Goal: Register for event/course

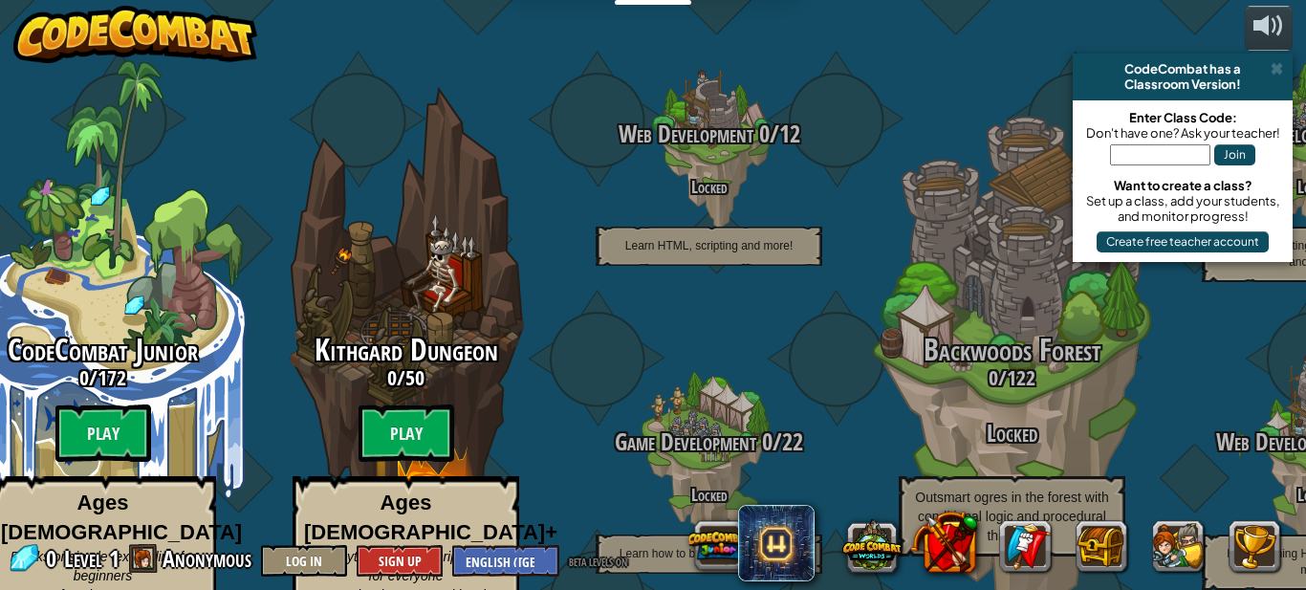
click at [1169, 159] on input "text" at bounding box center [1160, 154] width 100 height 21
paste input "QB7-RDW-UMH"
type input "QB7-RDW-UMH"
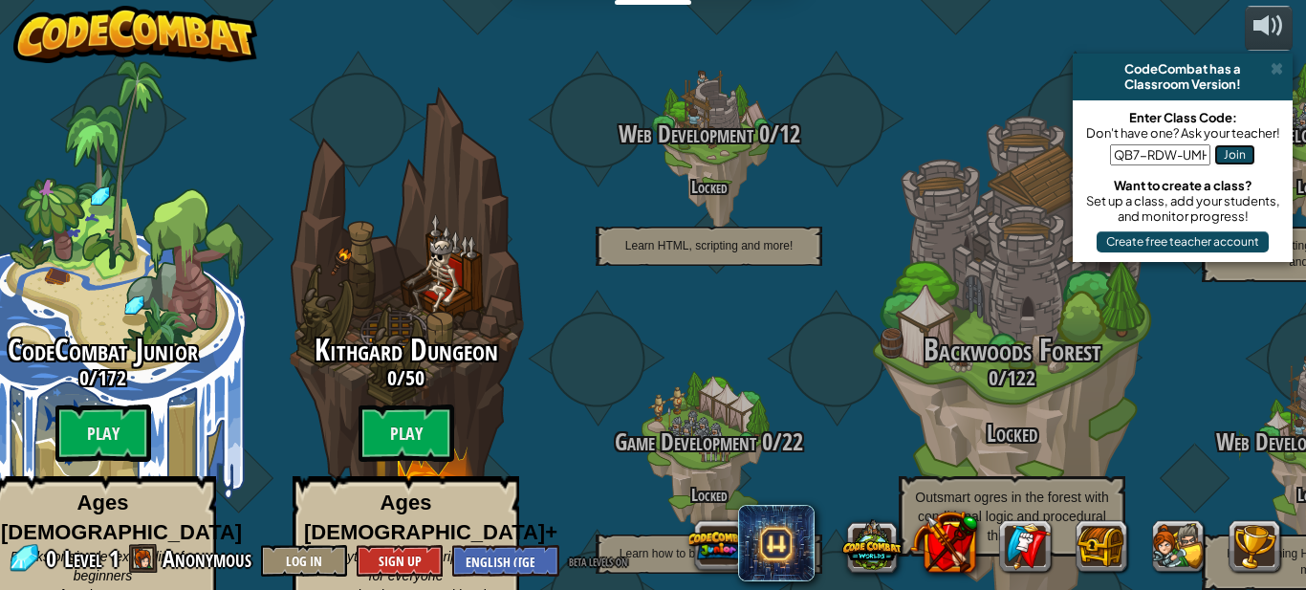
click at [1217, 155] on button "Join" at bounding box center [1234, 154] width 41 height 21
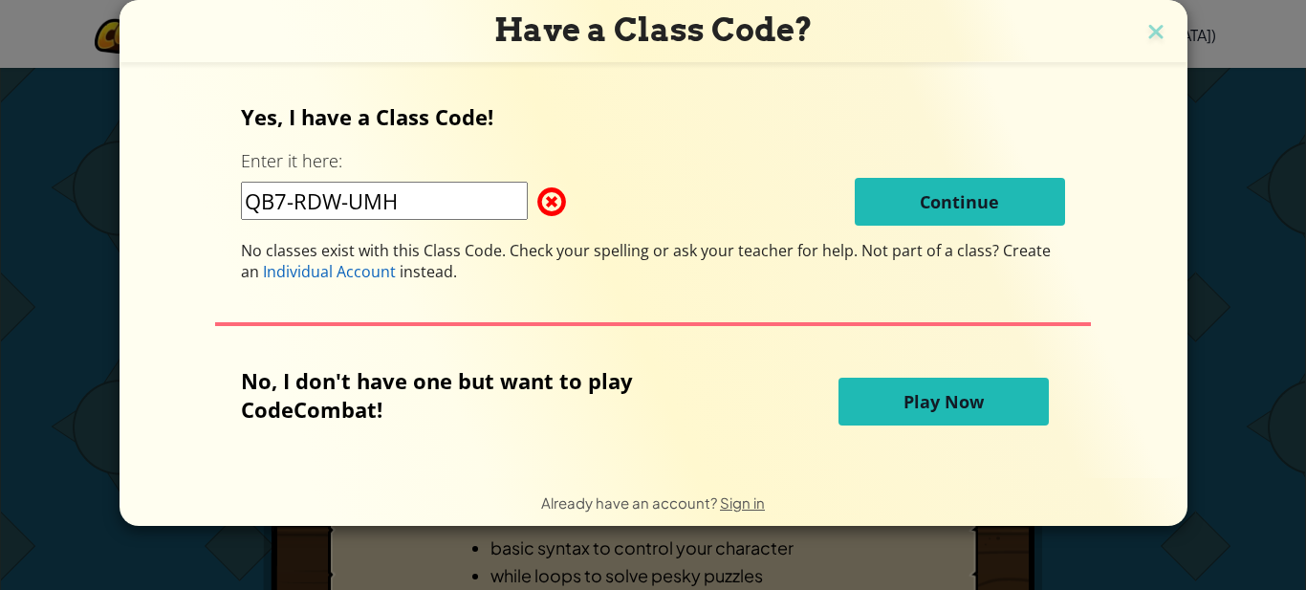
click at [450, 194] on input "QB7-RDW-UMH" at bounding box center [384, 201] width 287 height 38
click at [537, 193] on span at bounding box center [537, 202] width 0 height 38
drag, startPoint x: 417, startPoint y: 203, endPoint x: 194, endPoint y: 220, distance: 223.5
click at [194, 220] on div "Yes, I have a Class Code! Enter it here: QB7-RDW-UMH Continue No classes exist …" at bounding box center [654, 269] width 1030 height 375
paste input "QB7-RDW-UMH"
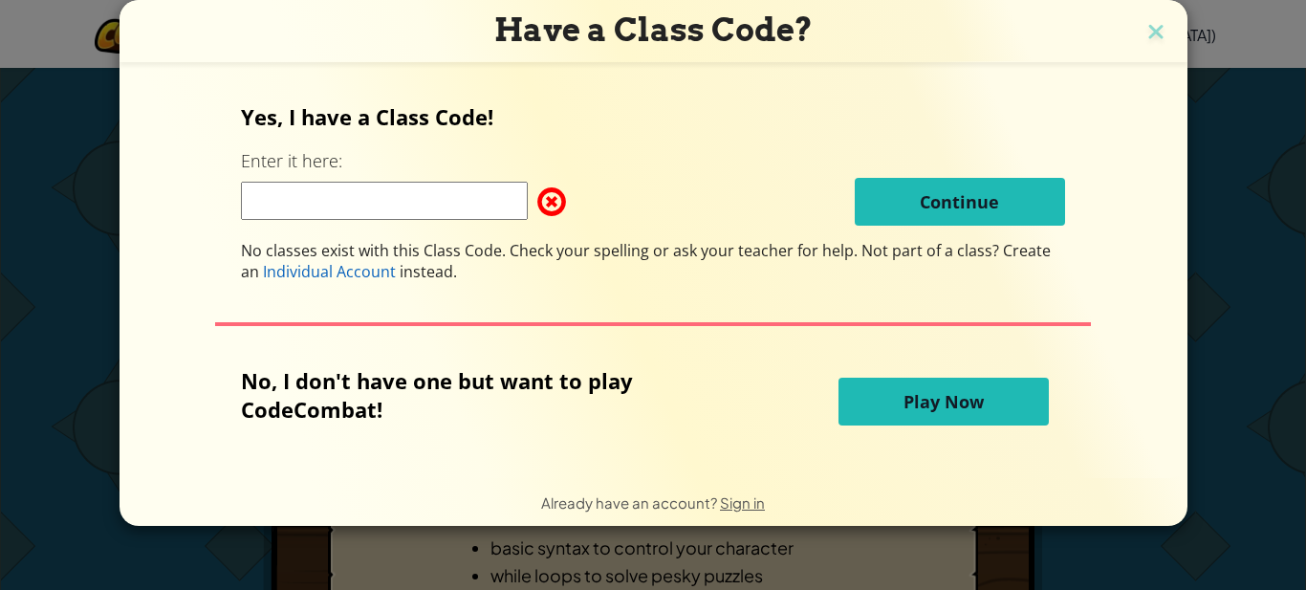
type input "QB7-RDW-UMH"
click at [1151, 29] on img at bounding box center [1156, 33] width 25 height 29
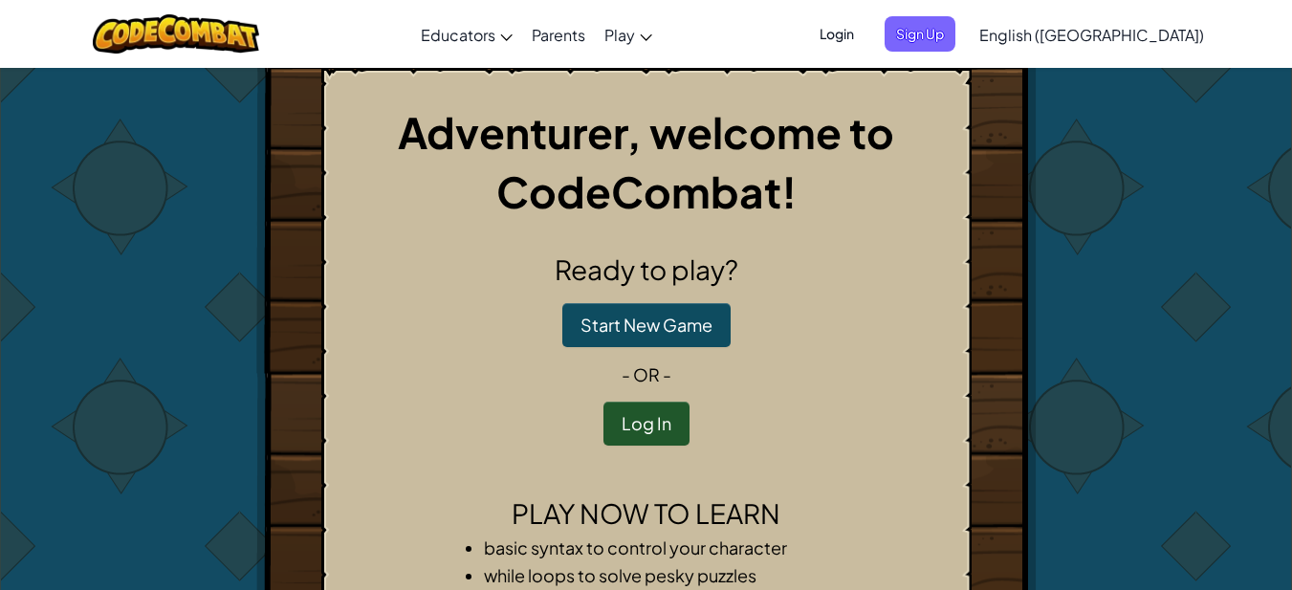
click at [865, 34] on span "Login" at bounding box center [836, 33] width 57 height 35
